Goal: Task Accomplishment & Management: Complete application form

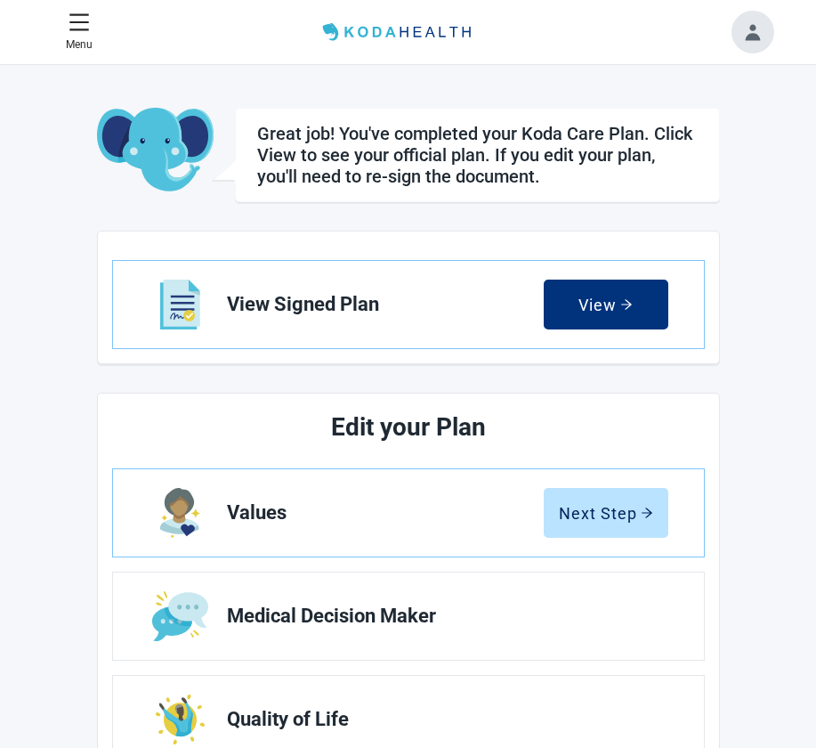
click at [759, 15] on button "Toggle account menu" at bounding box center [753, 32] width 43 height 43
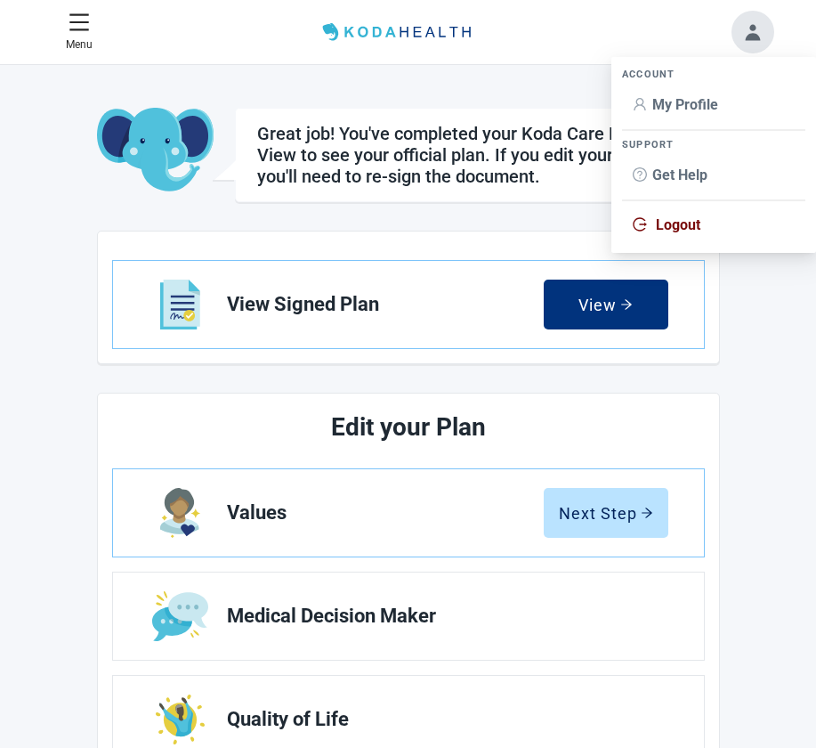
click at [275, 207] on div "Great job! You've completed your Koda Care Plan. Click View to see your officia…" at bounding box center [408, 598] width 623 height 981
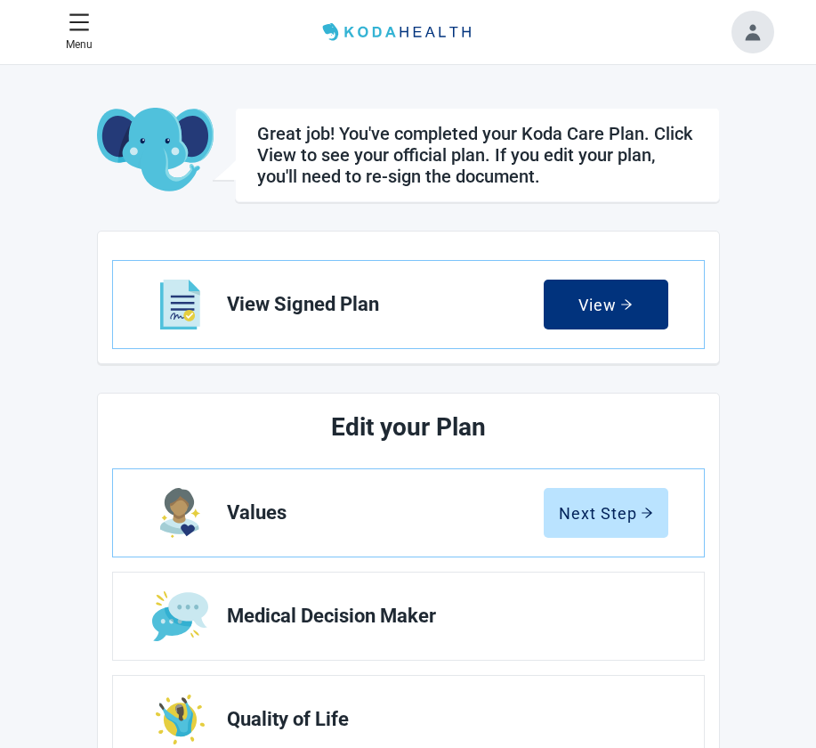
click at [586, 494] on button "Next Step" at bounding box center [606, 513] width 125 height 50
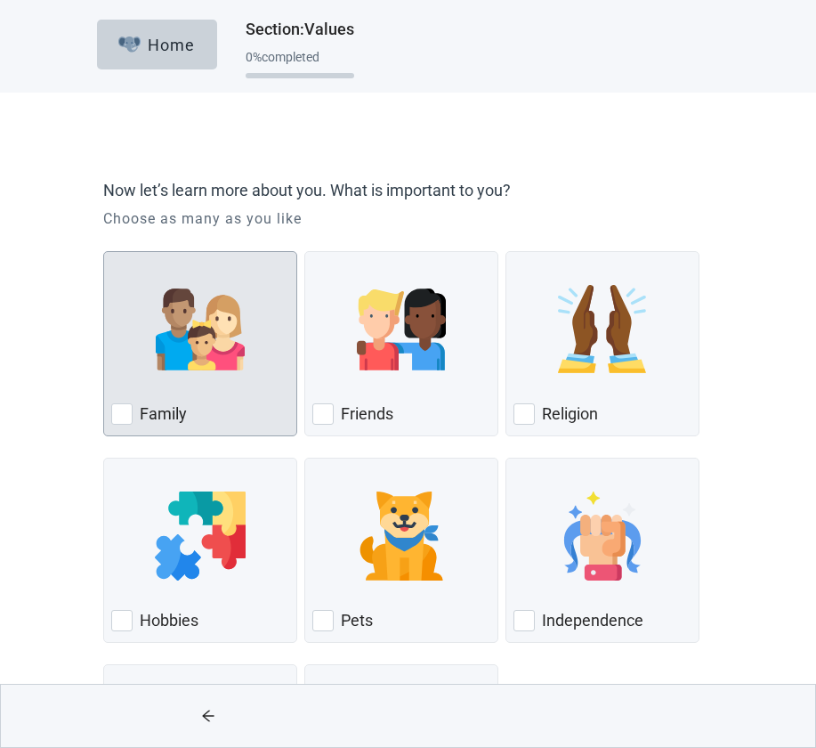
click at [220, 401] on div "Family" at bounding box center [200, 414] width 178 height 28
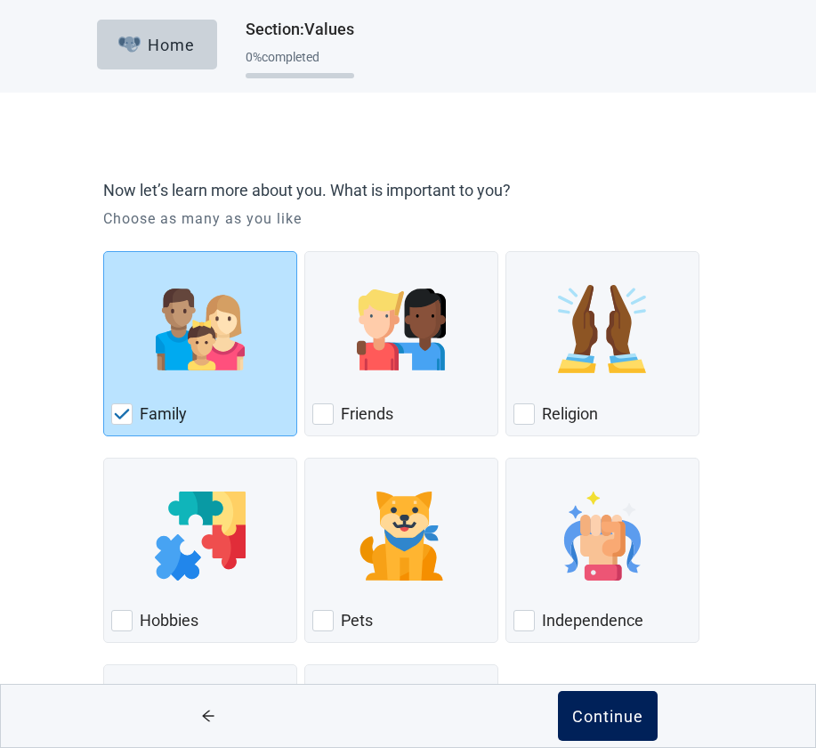
click at [584, 698] on button "Continue" at bounding box center [608, 716] width 100 height 50
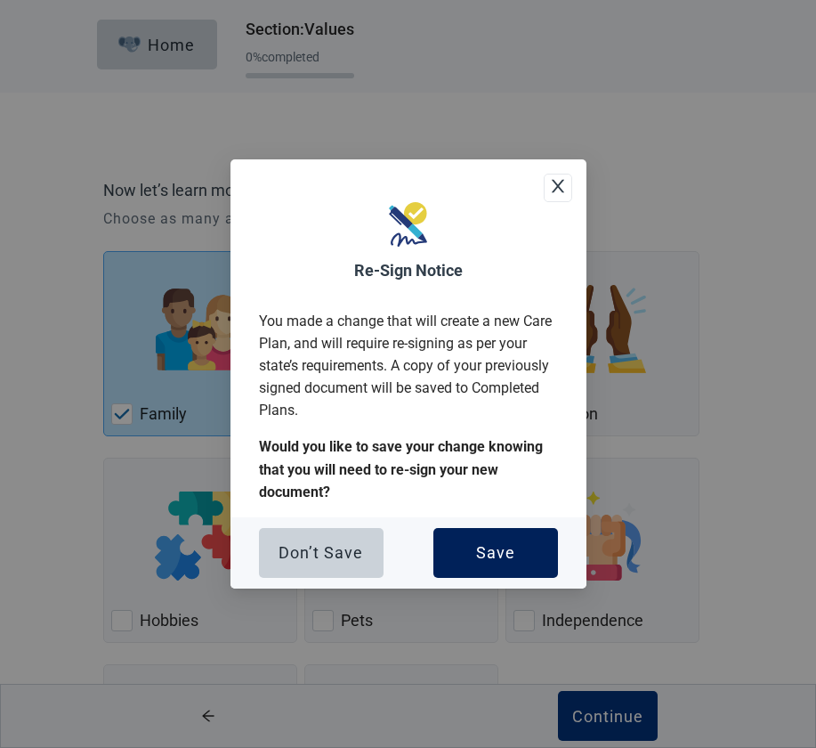
click at [489, 555] on div "Save" at bounding box center [495, 553] width 39 height 18
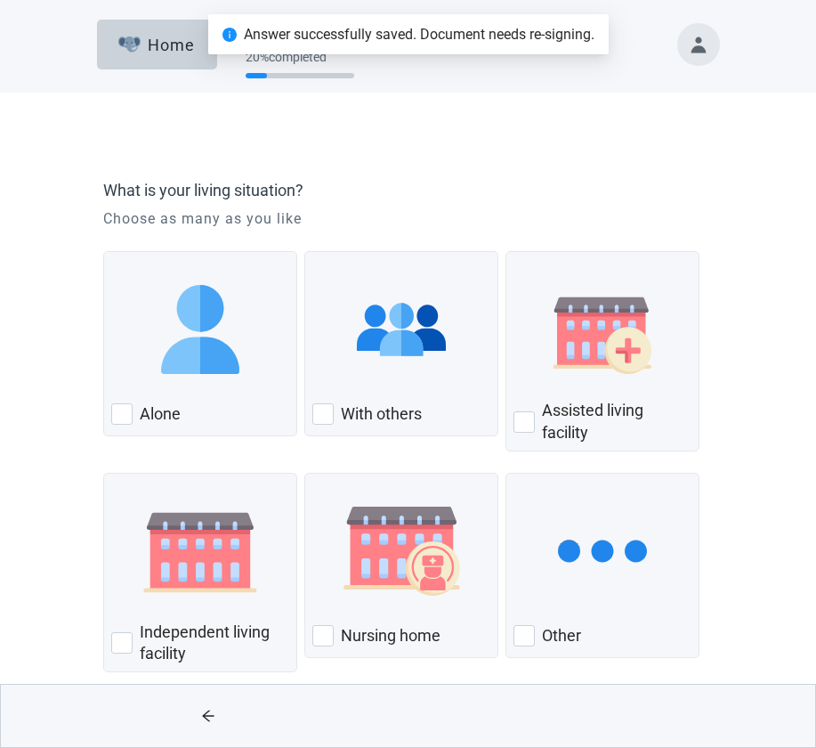
drag, startPoint x: 161, startPoint y: 44, endPoint x: 413, endPoint y: 53, distance: 252.1
click at [162, 44] on div "Home" at bounding box center [156, 45] width 77 height 18
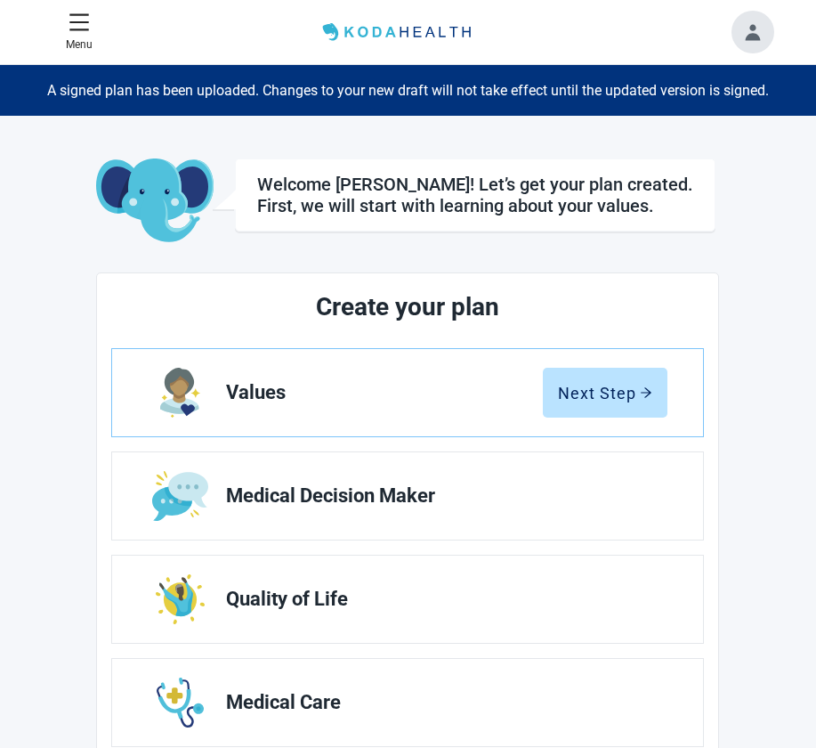
click at [750, 44] on button "Toggle account menu" at bounding box center [753, 32] width 43 height 43
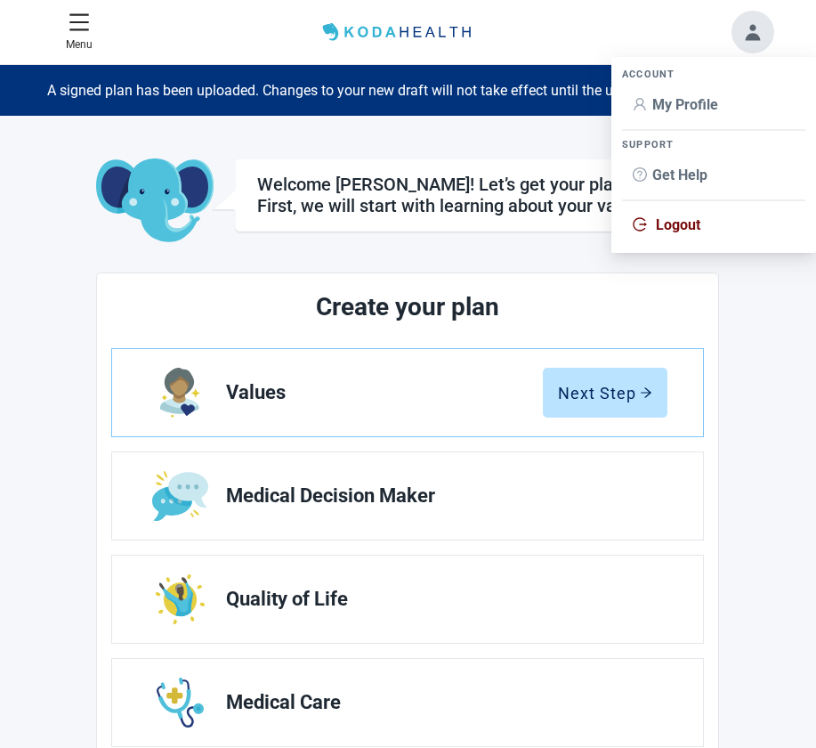
click at [678, 103] on span "My Profile" at bounding box center [686, 104] width 66 height 17
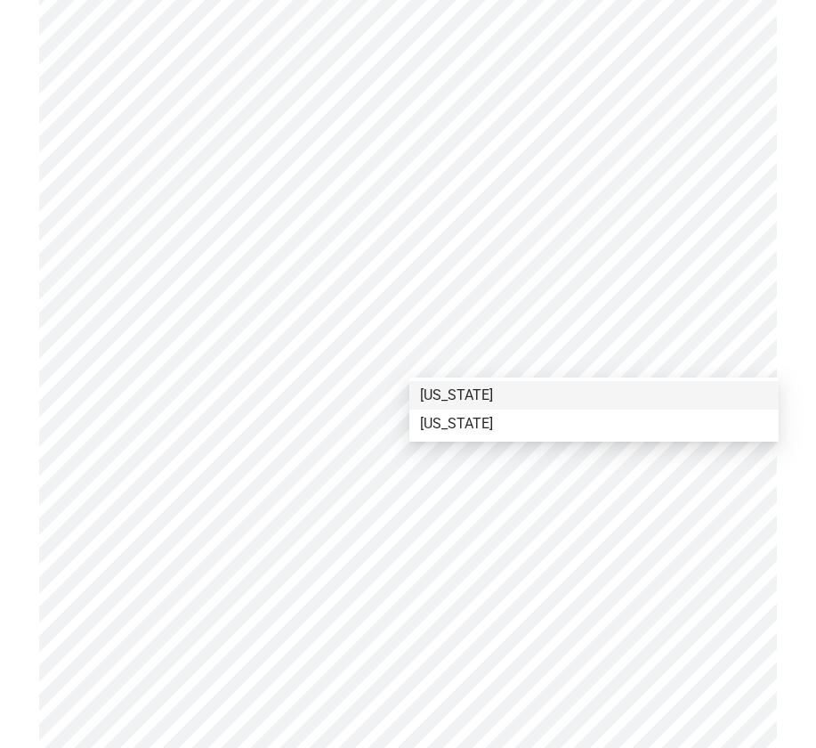
click at [510, 390] on div "[US_STATE]" at bounding box center [594, 396] width 348 height 20
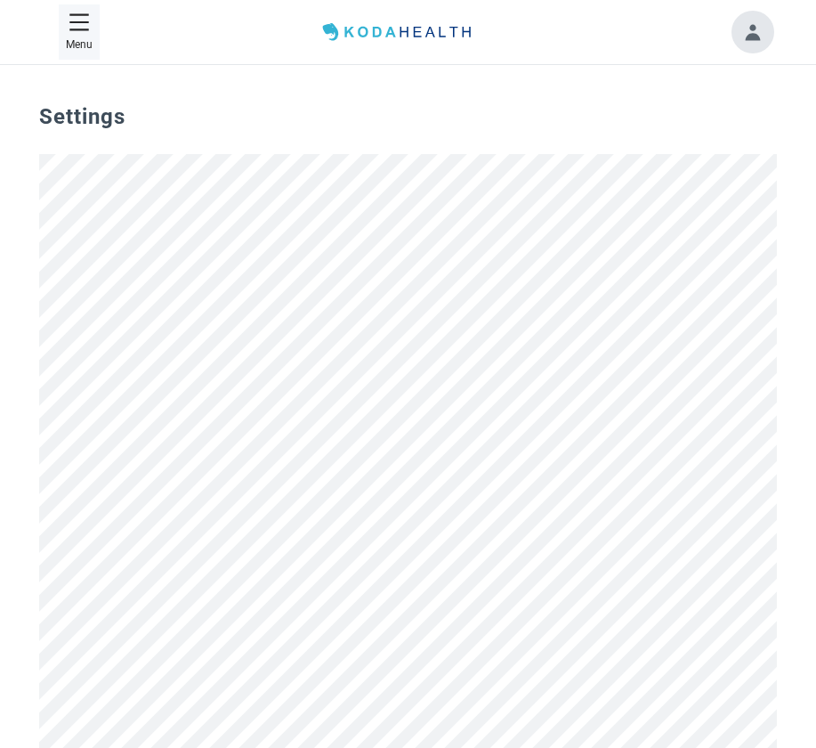
click at [73, 28] on icon "menu" at bounding box center [79, 21] width 19 height 17
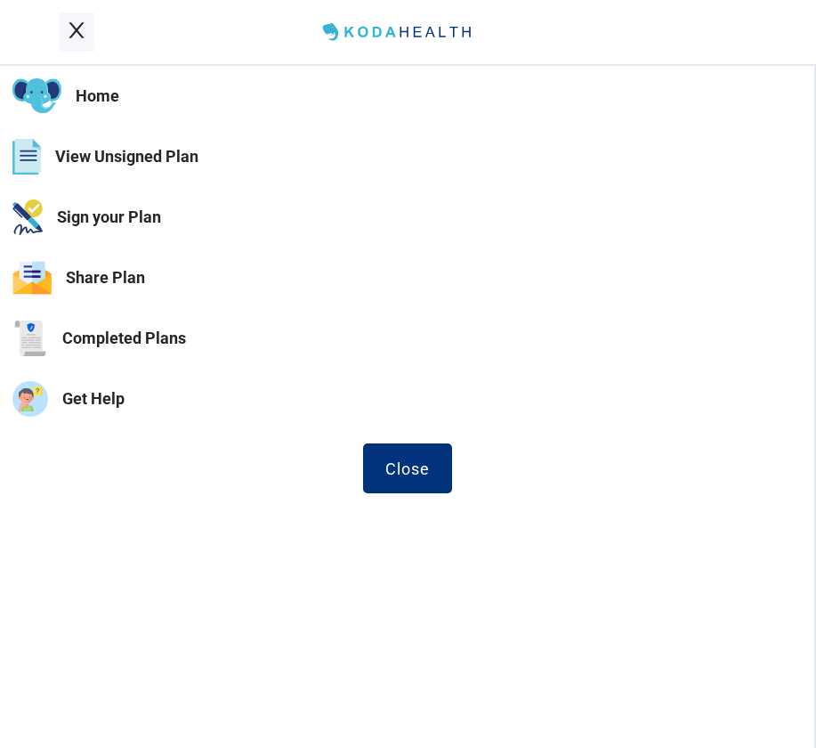
click at [92, 153] on button "View Unsigned Plan" at bounding box center [407, 156] width 815 height 61
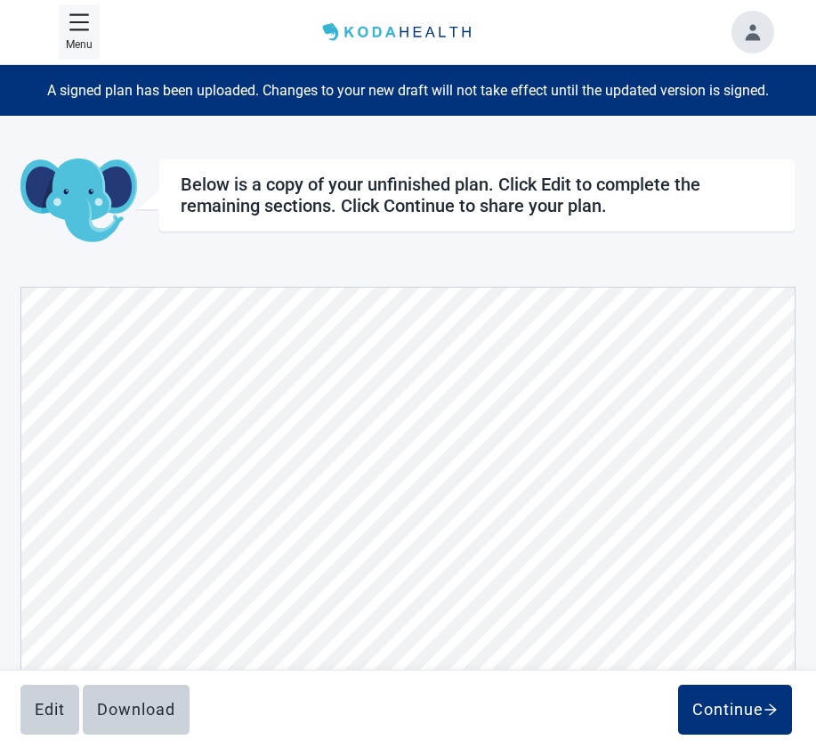
click at [72, 34] on button "Menu" at bounding box center [79, 32] width 41 height 56
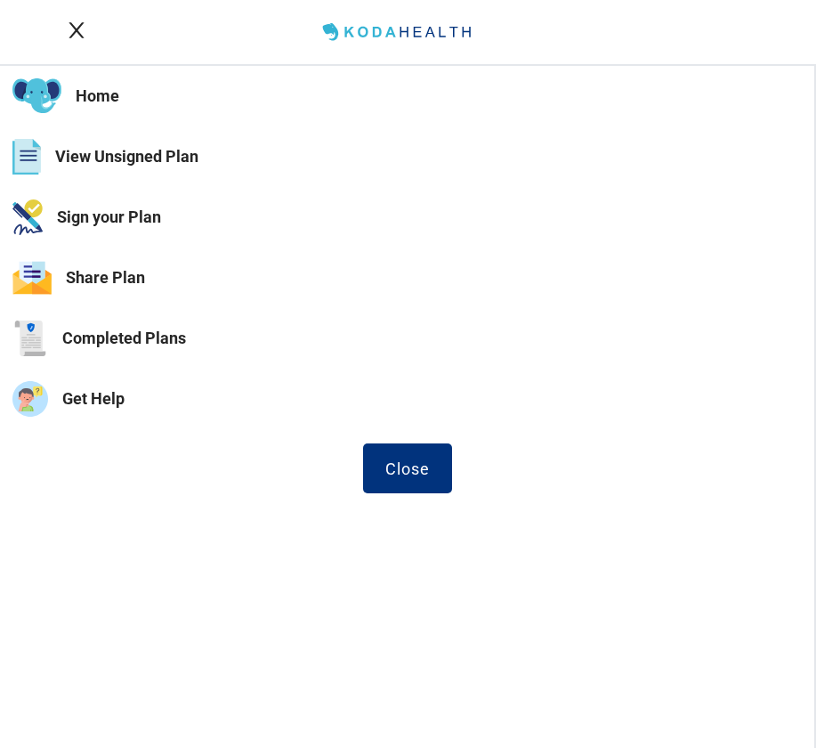
click at [95, 221] on button "Sign your Plan" at bounding box center [407, 217] width 815 height 61
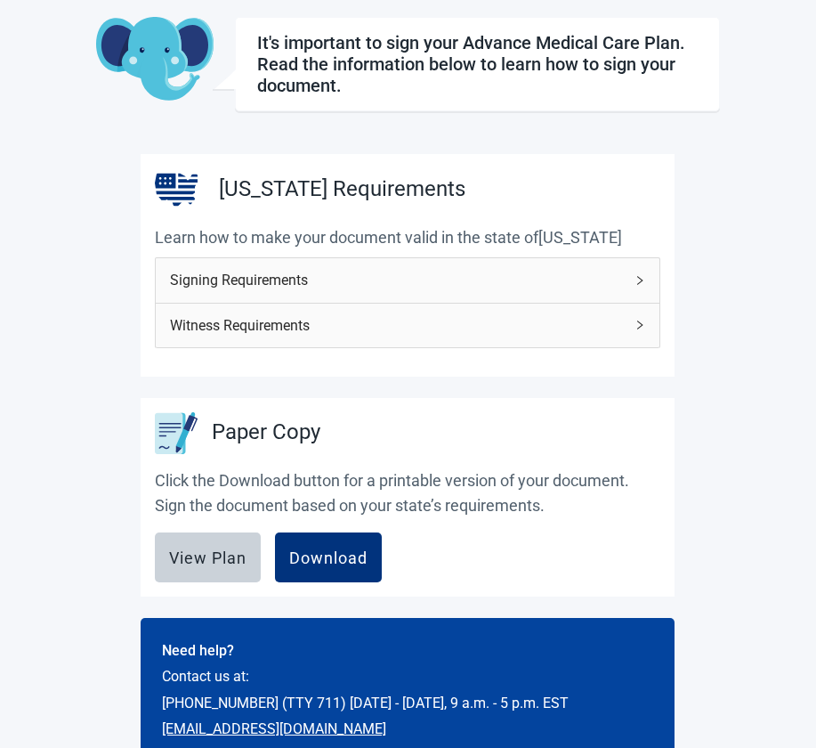
scroll to position [154, 0]
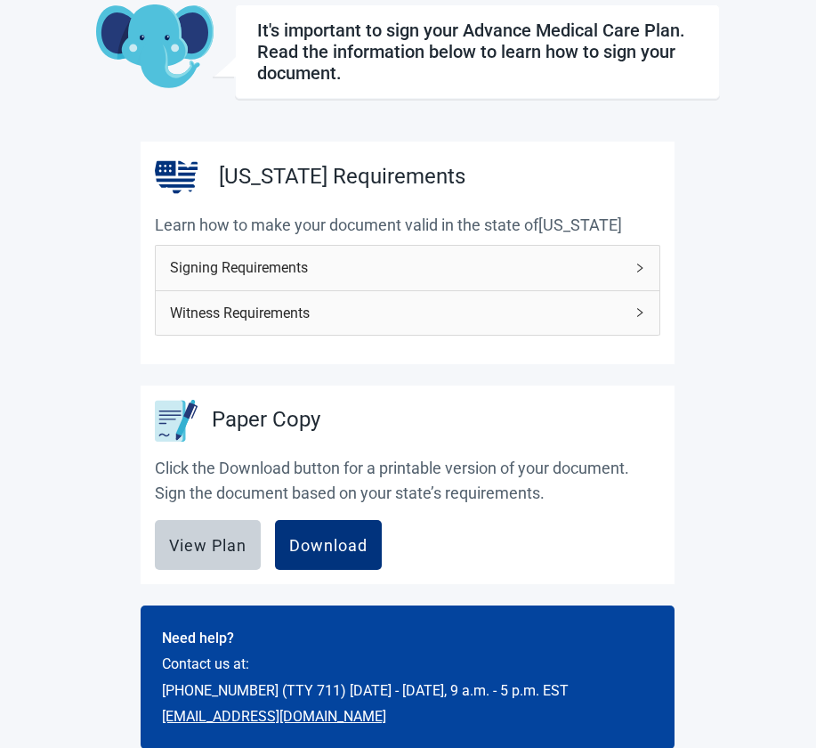
click at [219, 313] on span "Witness Requirements" at bounding box center [397, 313] width 454 height 22
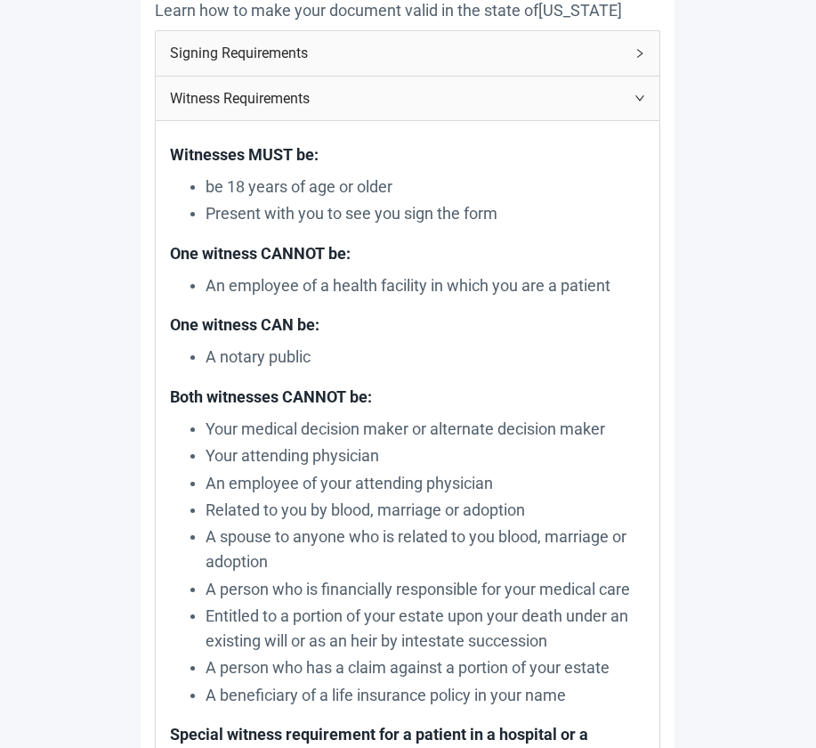
scroll to position [0, 0]
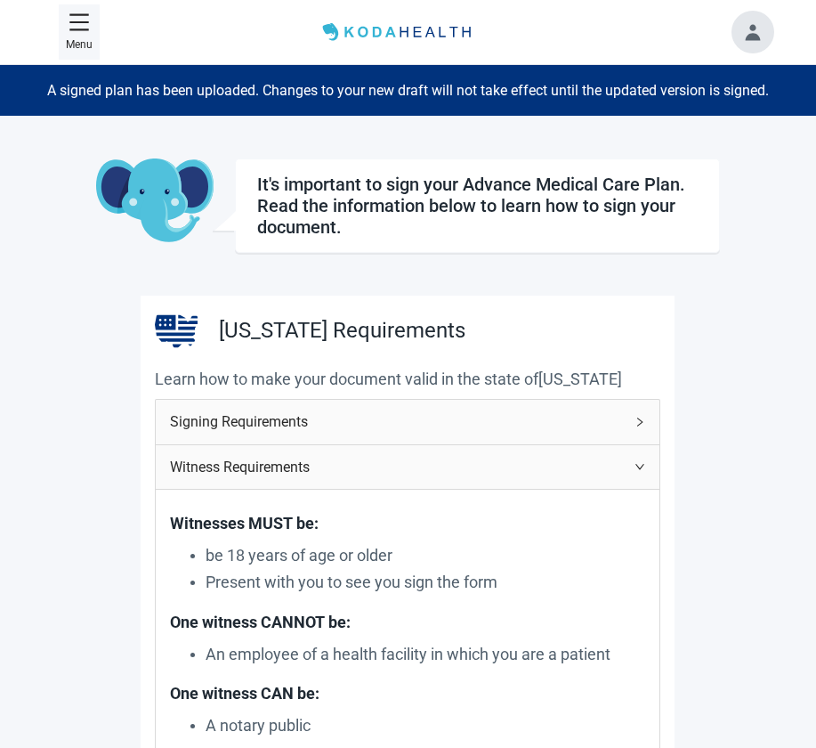
click at [73, 38] on p "Menu" at bounding box center [79, 45] width 27 height 17
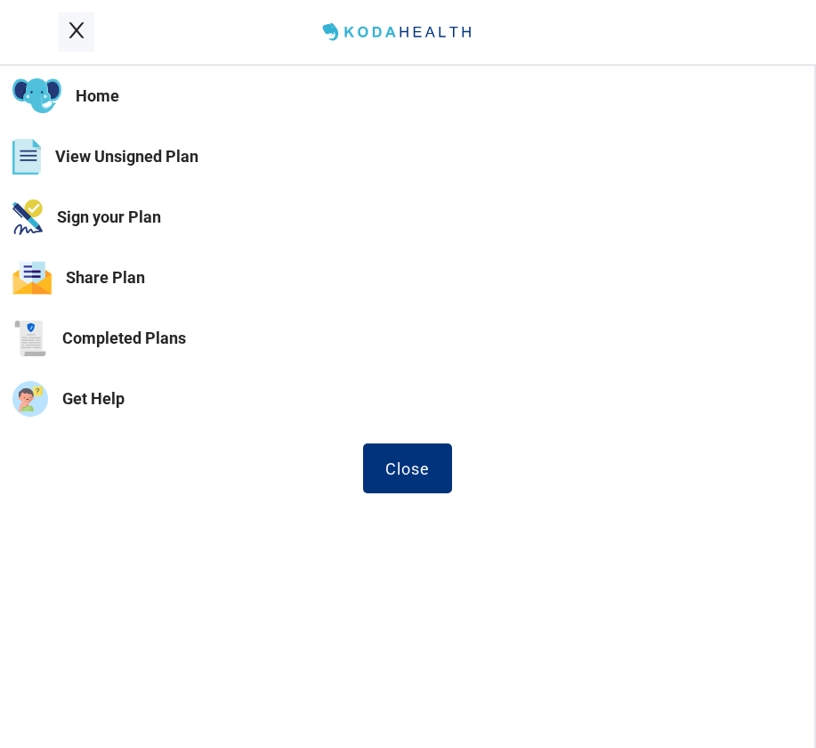
click at [87, 149] on button "View Unsigned Plan" at bounding box center [407, 156] width 815 height 61
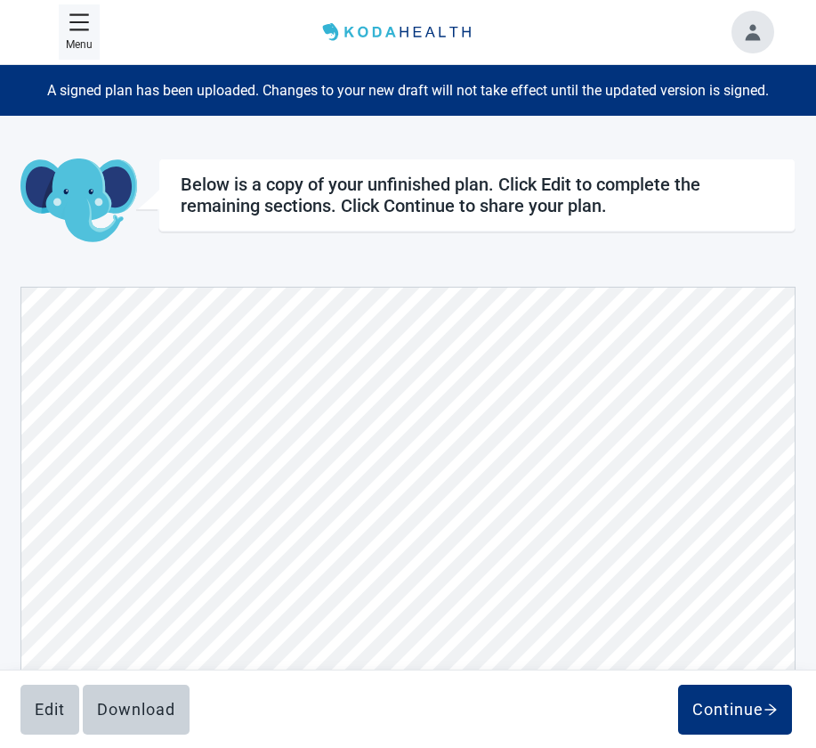
scroll to position [10240, 0]
click at [758, 19] on button "Toggle account menu" at bounding box center [753, 32] width 43 height 43
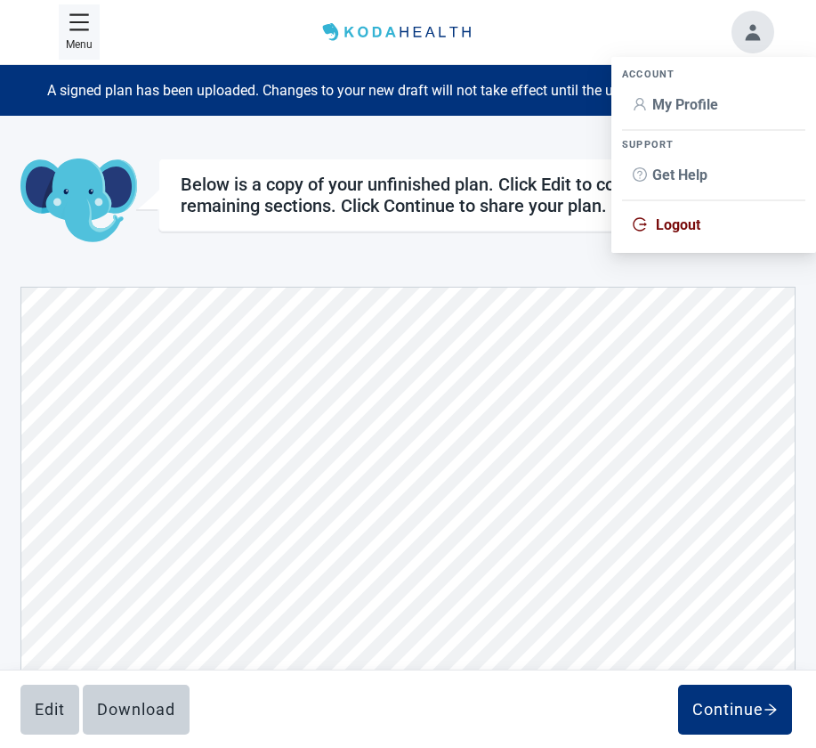
click at [684, 103] on span "My Profile" at bounding box center [686, 104] width 66 height 17
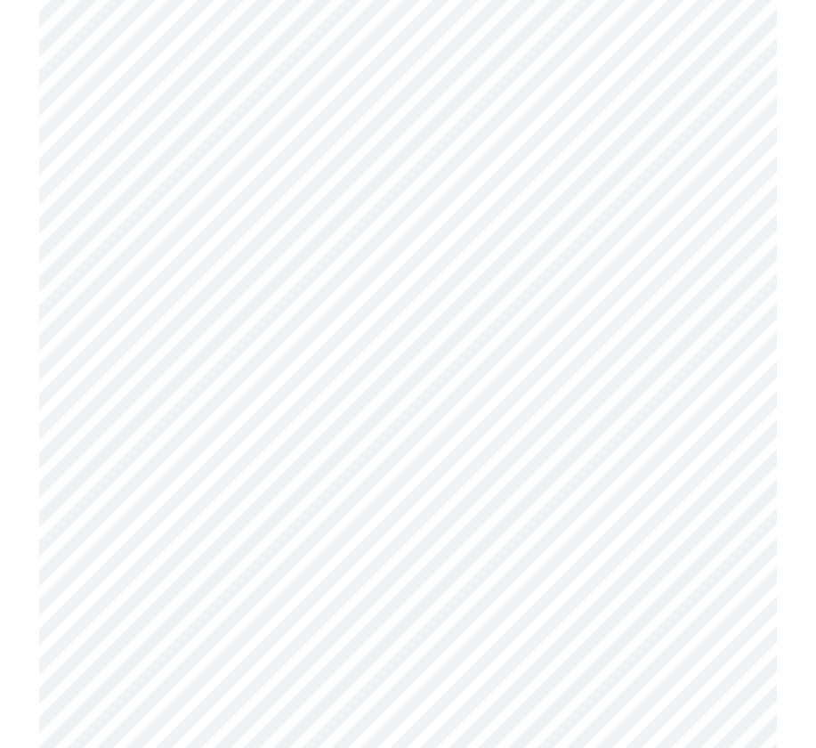
scroll to position [558, 0]
click at [455, 499] on div "Español" at bounding box center [449, 502] width 62 height 20
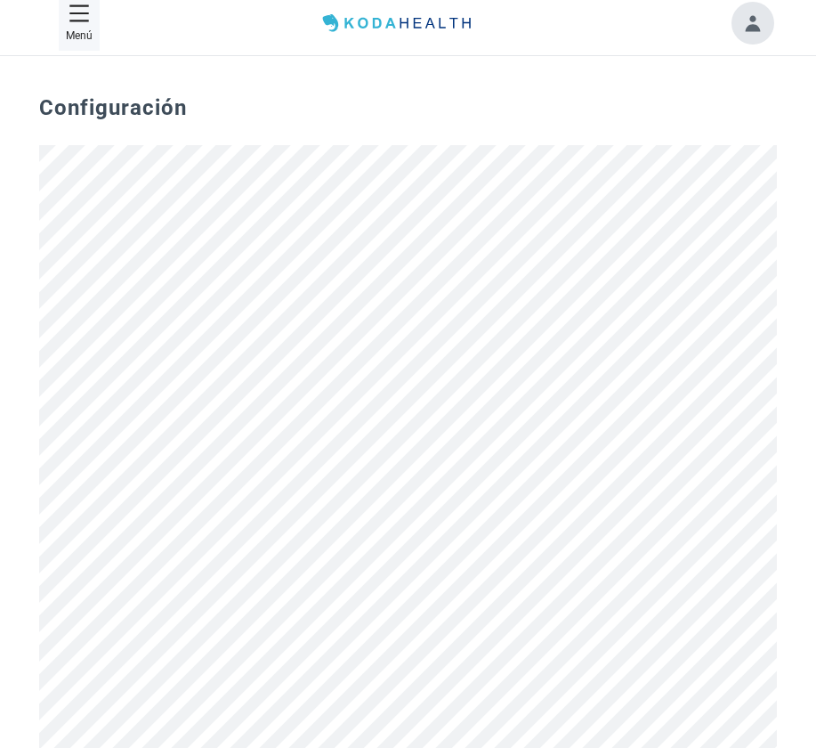
scroll to position [0, 0]
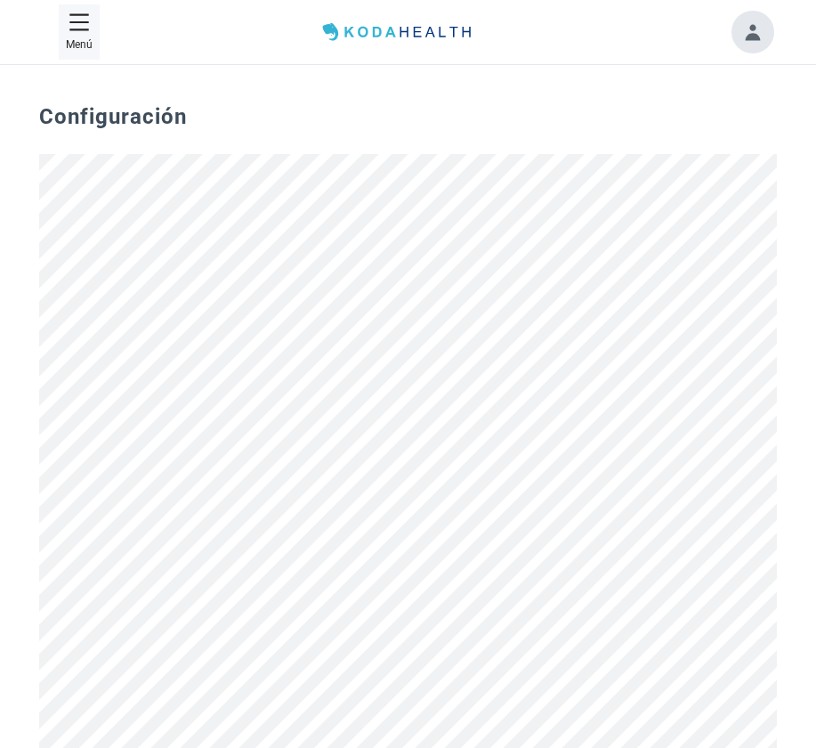
click at [88, 41] on p "Menú" at bounding box center [79, 45] width 27 height 17
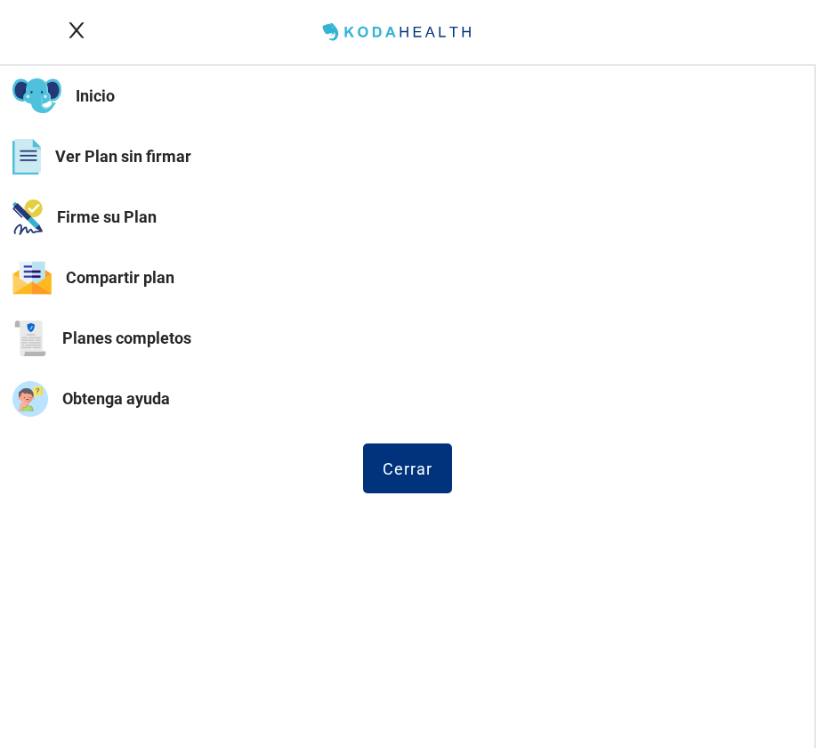
click at [99, 216] on button "Firme su Plan" at bounding box center [407, 217] width 815 height 61
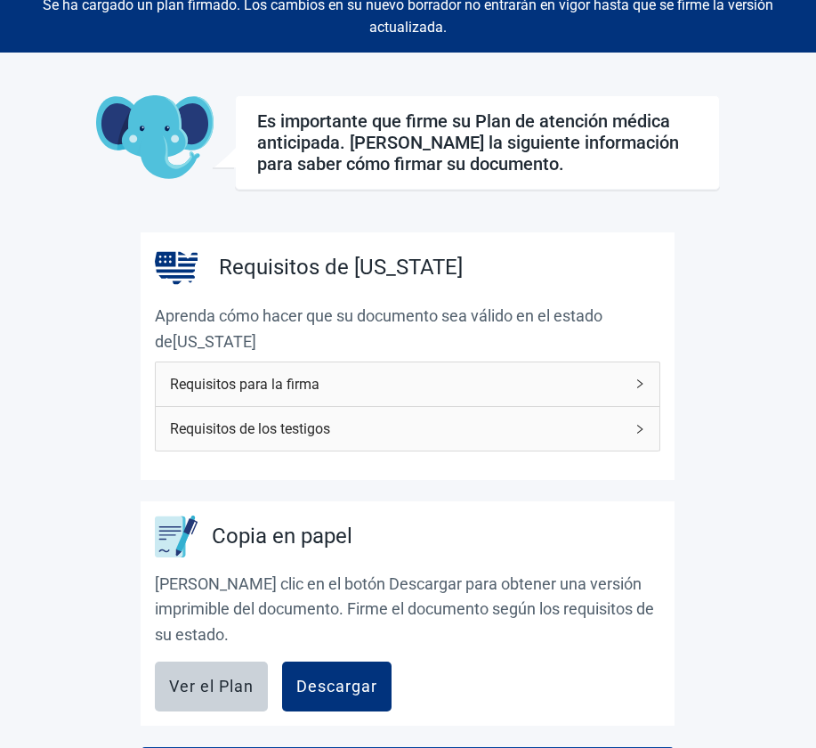
scroll to position [107, 0]
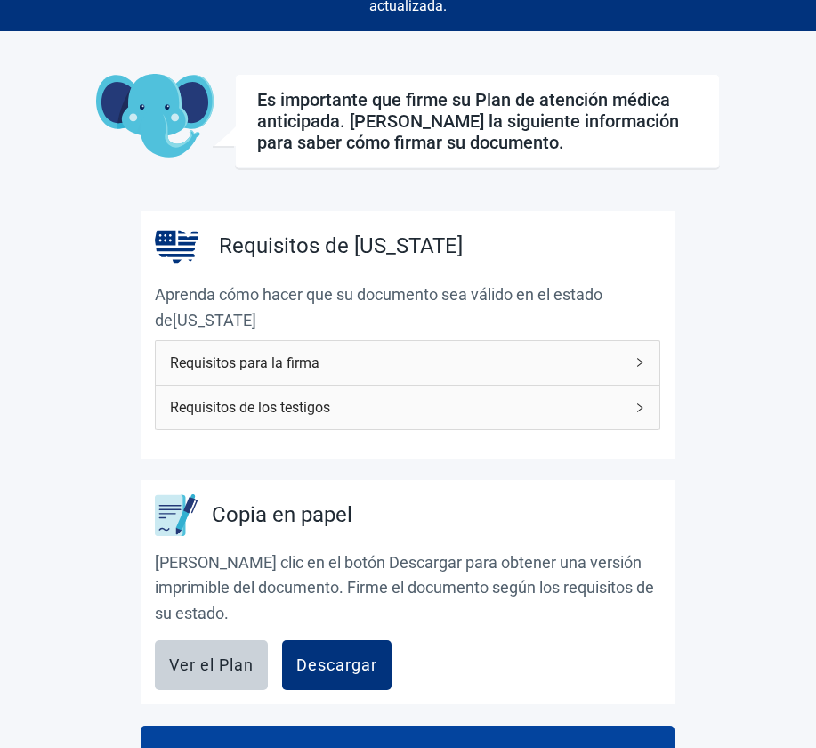
click at [338, 402] on span "Requisitos de los testigos" at bounding box center [397, 407] width 454 height 22
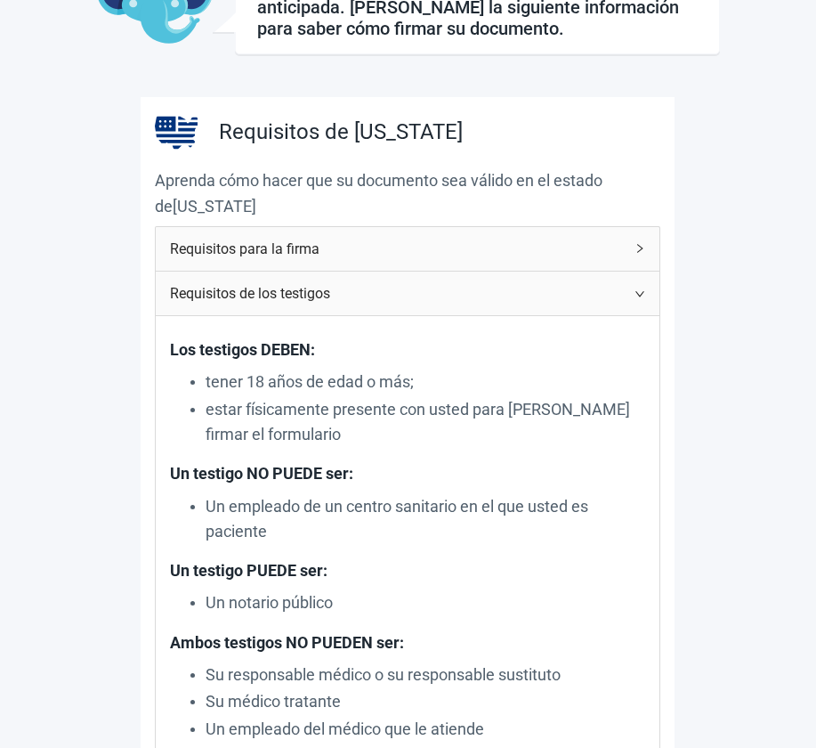
scroll to position [228, 0]
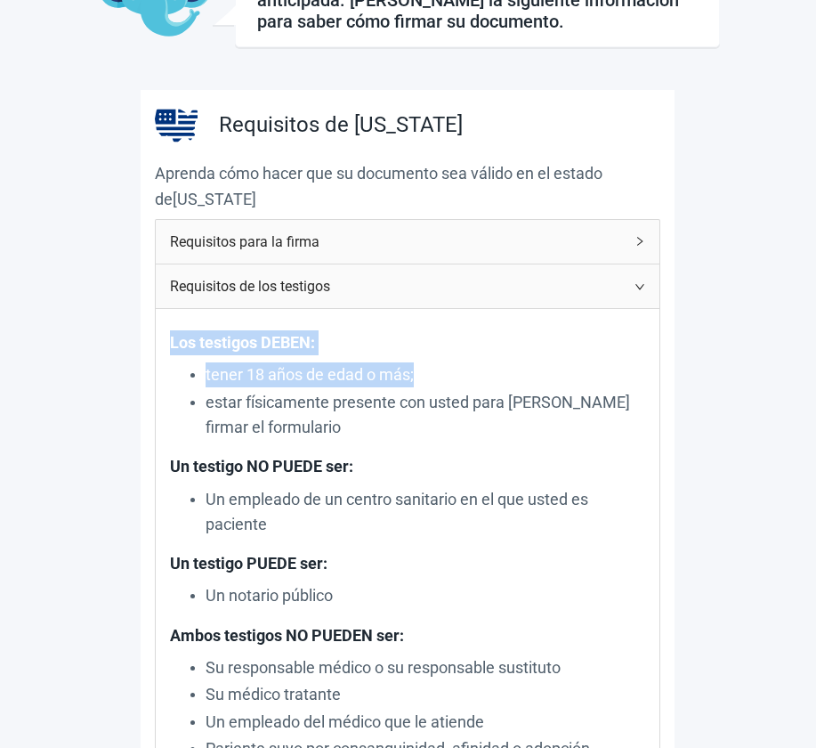
drag, startPoint x: 359, startPoint y: 371, endPoint x: 168, endPoint y: 347, distance: 192.0
click at [168, 347] on div "Los testigos DEBEN: tener 18 años de edad o más; estar físicamente presente con…" at bounding box center [408, 728] width 504 height 839
copy div "Los testigos DEBEN: tener 18 años de edad o más;"
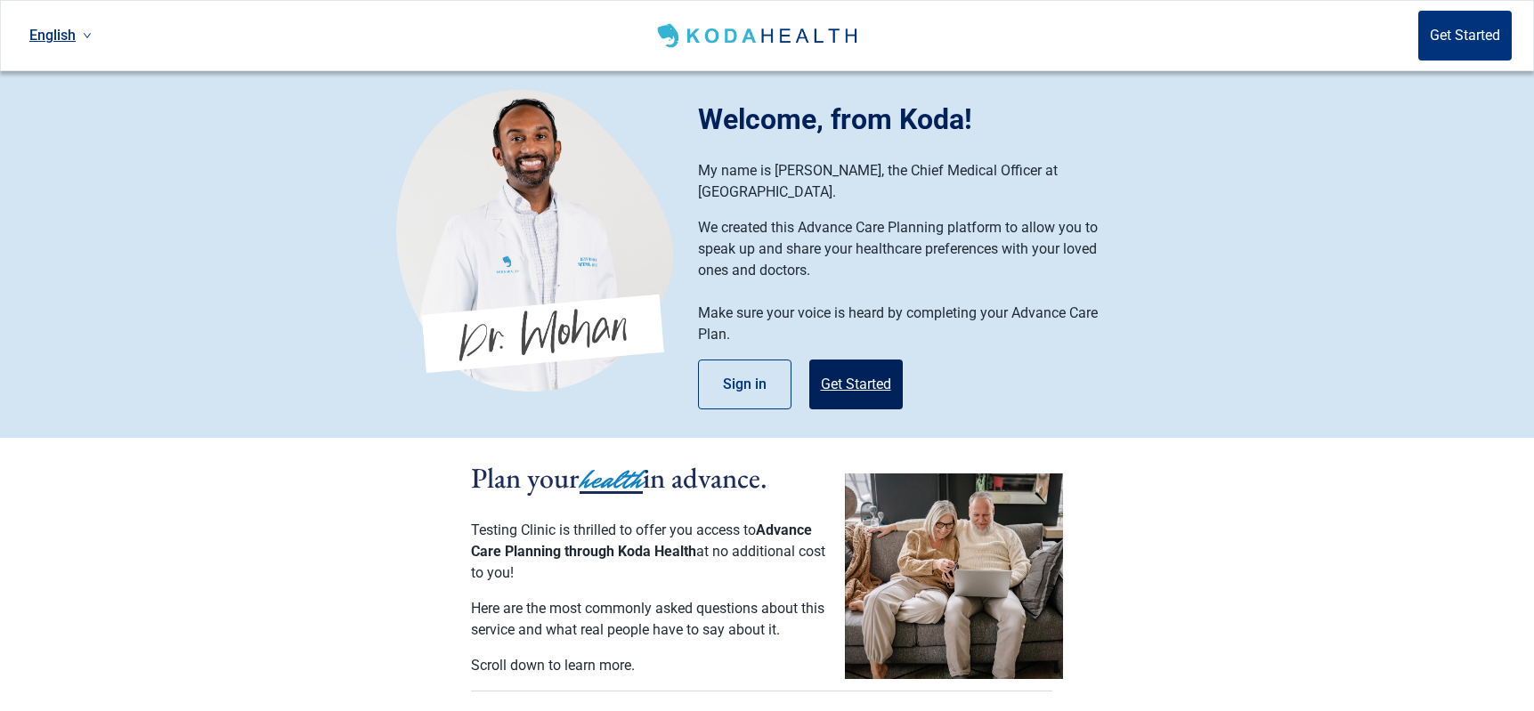
click at [845, 368] on button "Get Started" at bounding box center [855, 385] width 93 height 50
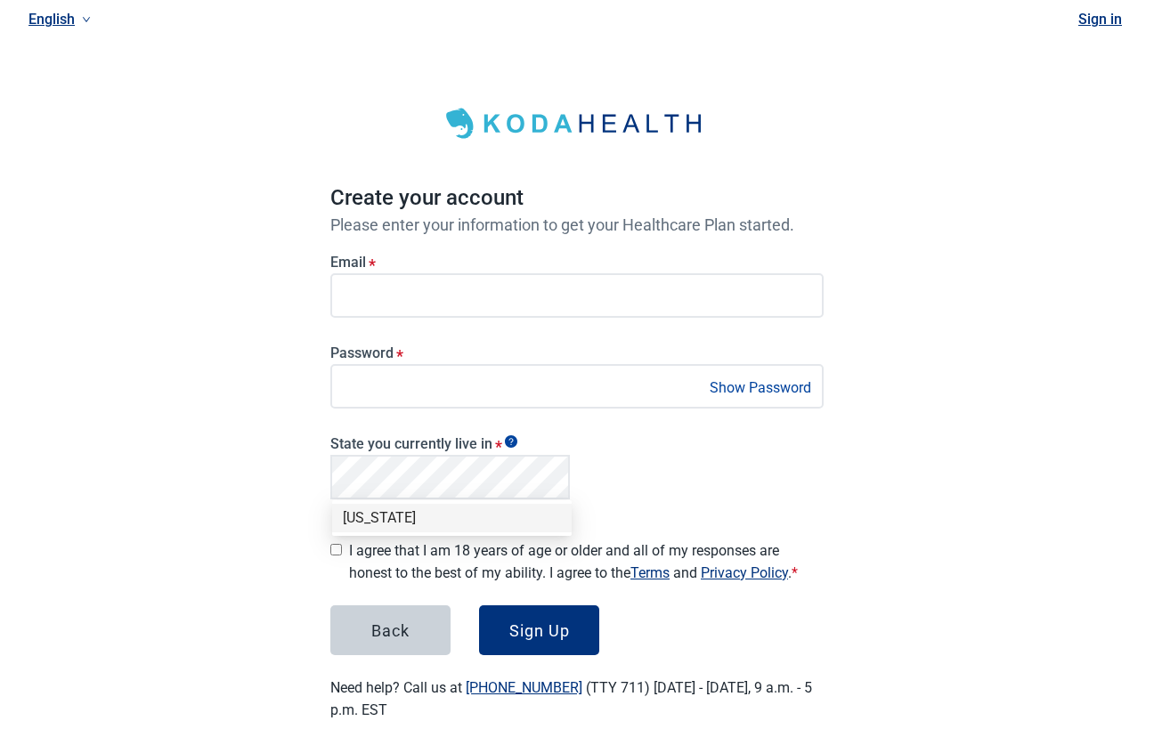
click at [363, 512] on div "[US_STATE]" at bounding box center [452, 518] width 218 height 20
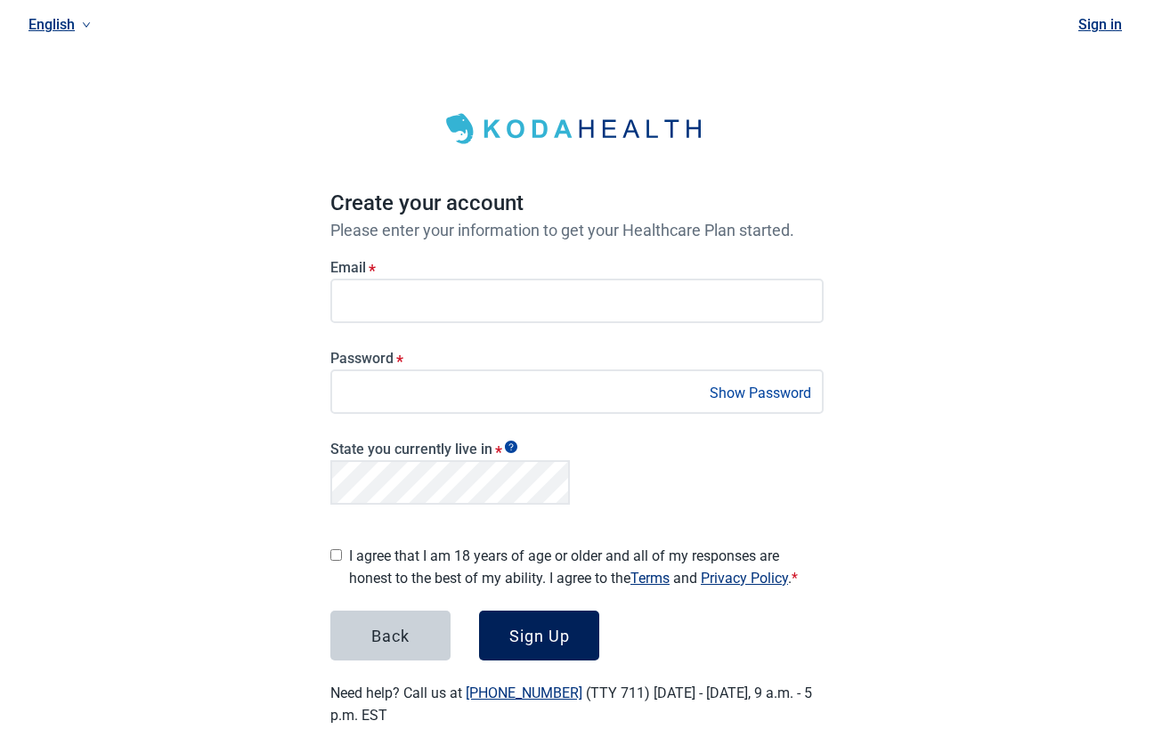
click at [583, 650] on button "Sign Up" at bounding box center [539, 636] width 120 height 50
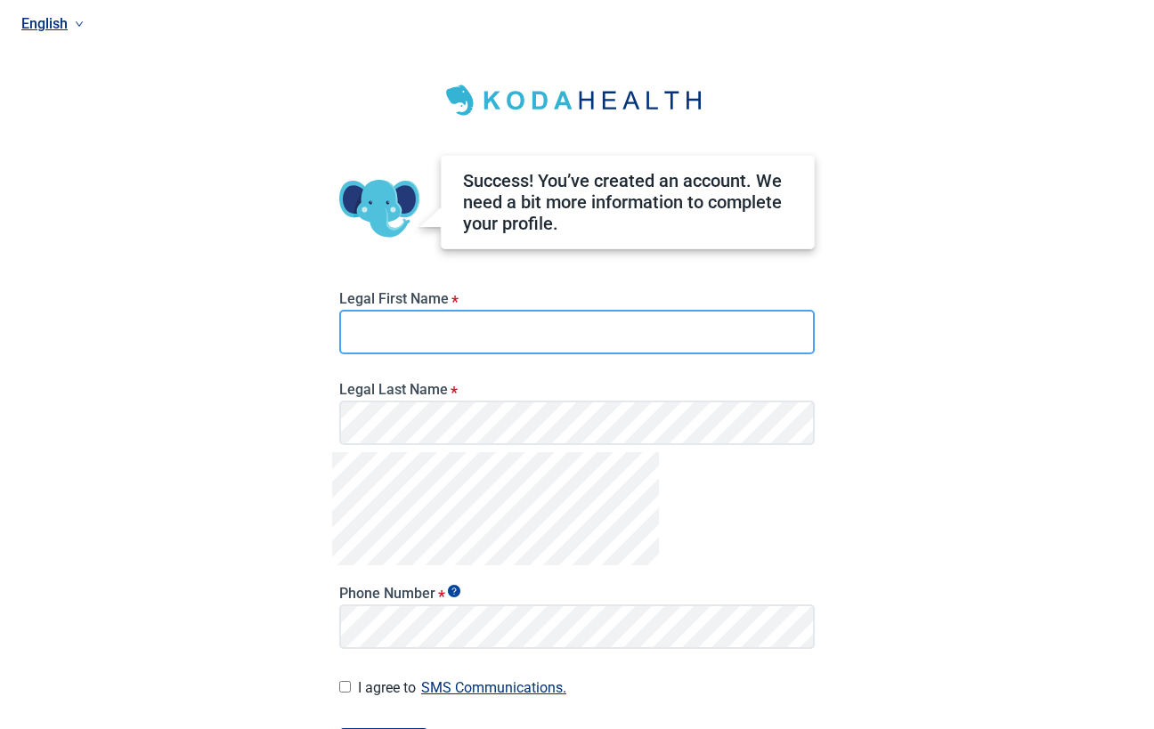
click at [385, 329] on input "Legal First Name *" at bounding box center [576, 332] width 475 height 45
type input "*********"
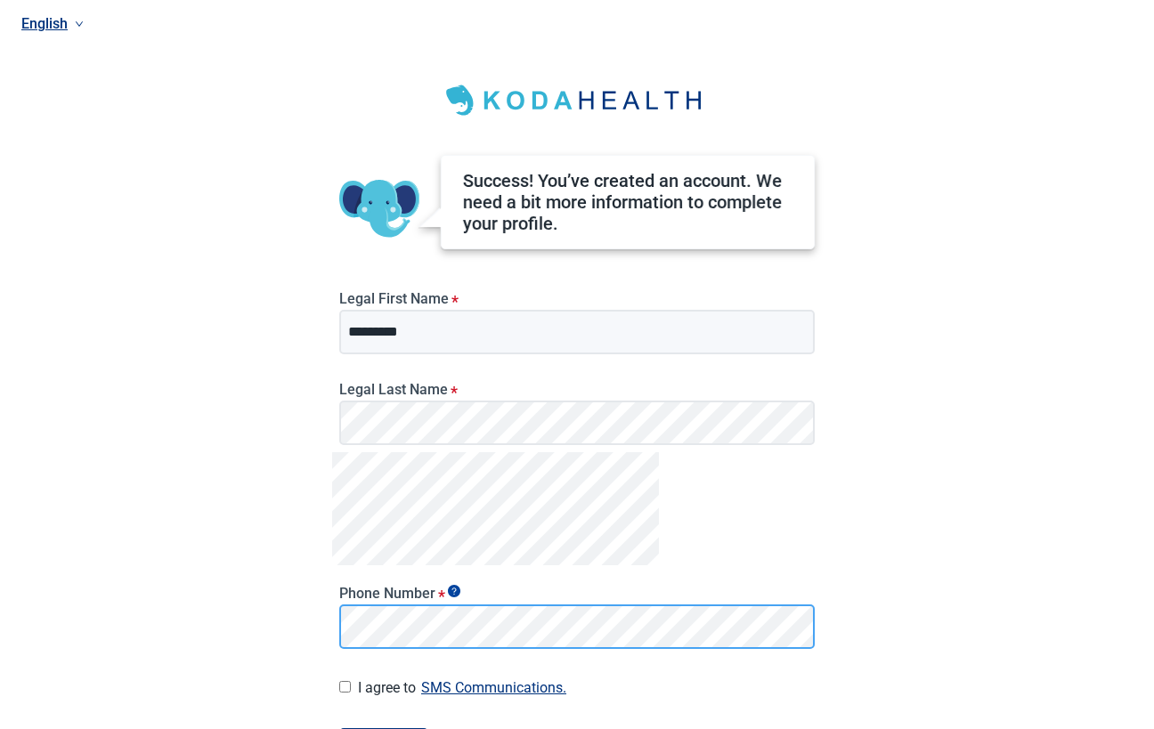
scroll to position [136, 0]
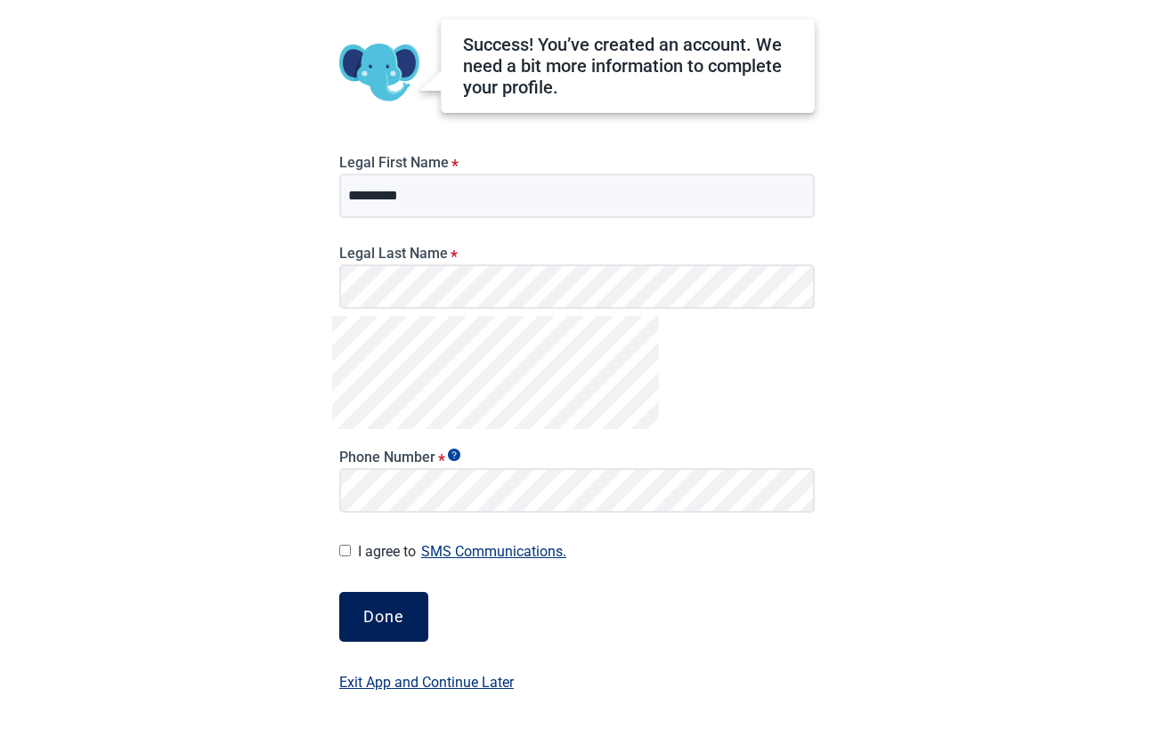
click at [390, 612] on div "Done" at bounding box center [383, 617] width 41 height 18
